Goal: Check status: Check status

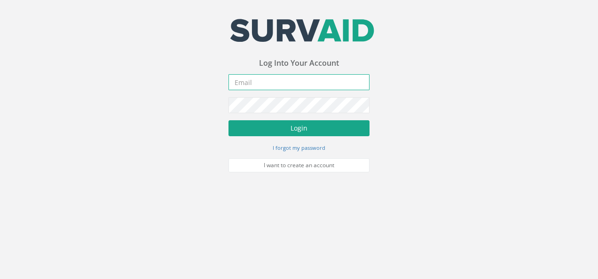
type input "[PERSON_NAME][EMAIL_ADDRESS][DOMAIN_NAME]"
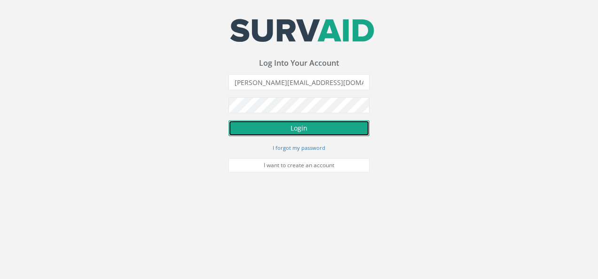
click at [290, 130] on button "Login" at bounding box center [299, 128] width 141 height 16
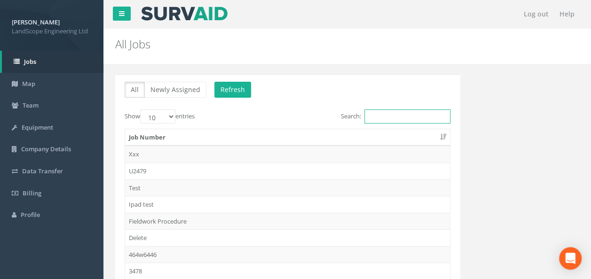
click at [386, 116] on input "Search:" at bounding box center [408, 117] width 86 height 14
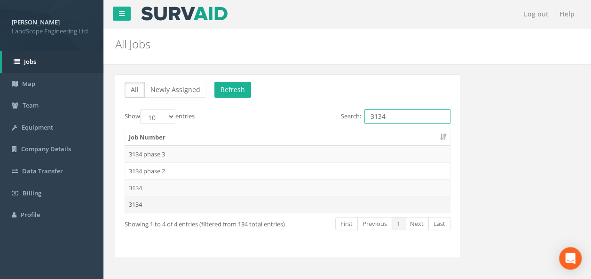
type input "3134"
click at [156, 203] on td "3134" at bounding box center [287, 204] width 325 height 17
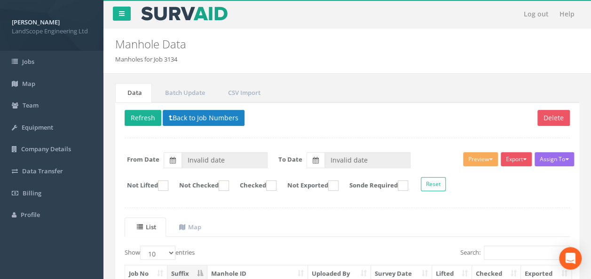
type input "[DATE]"
click at [505, 247] on input "Search:" at bounding box center [527, 253] width 86 height 14
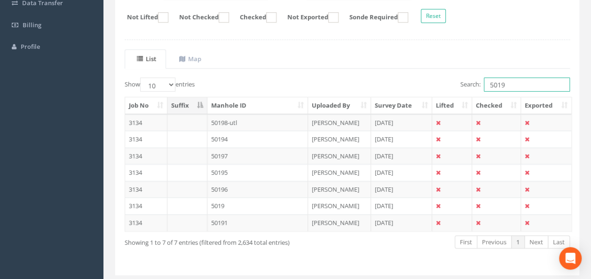
scroll to position [188, 0]
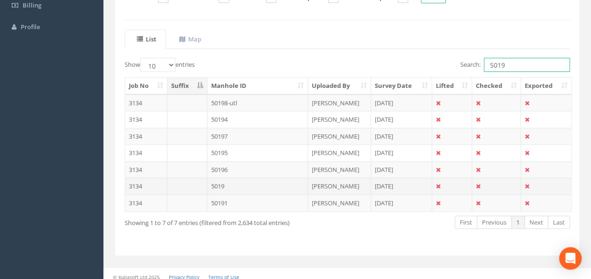
type input "5019"
click at [264, 181] on td "5019" at bounding box center [257, 186] width 101 height 17
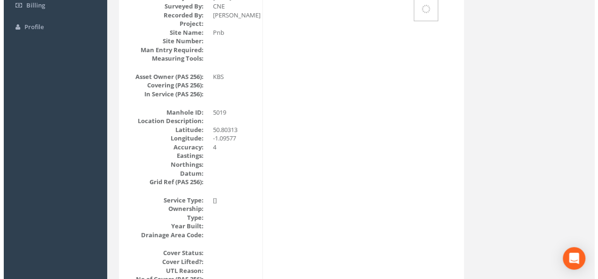
scroll to position [0, 0]
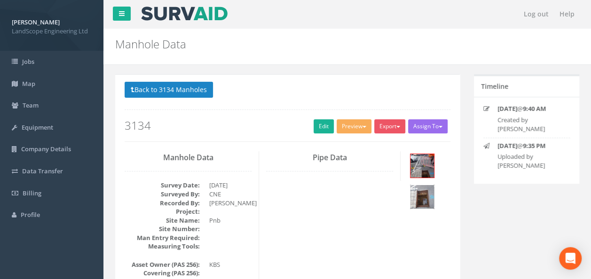
click at [425, 198] on img at bounding box center [423, 197] width 24 height 24
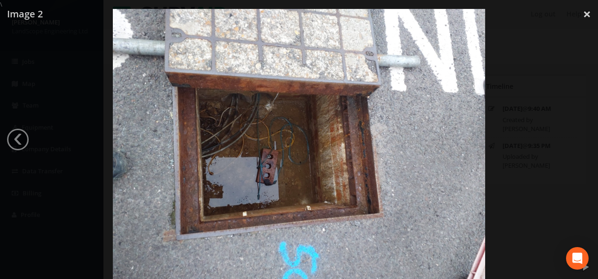
click at [507, 176] on div at bounding box center [299, 148] width 598 height 279
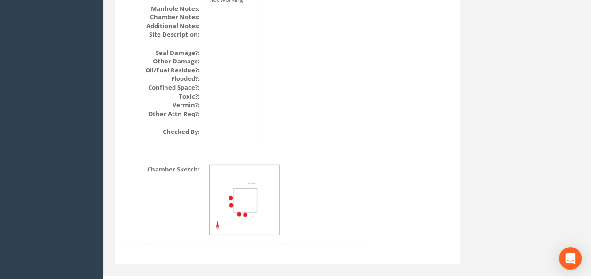
scroll to position [1179, 0]
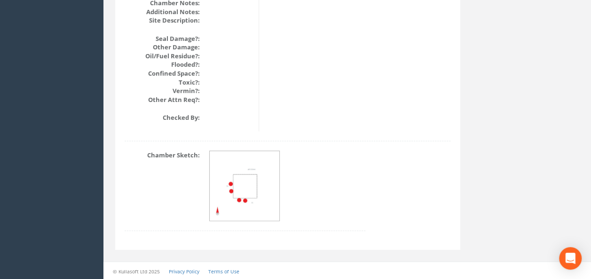
click at [240, 180] on img at bounding box center [245, 186] width 71 height 71
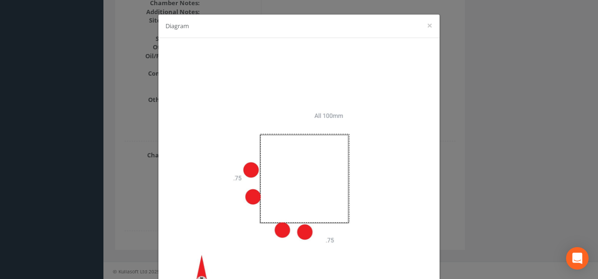
click at [476, 171] on div "Diagram ×" at bounding box center [299, 139] width 598 height 279
